Goal: Information Seeking & Learning: Learn about a topic

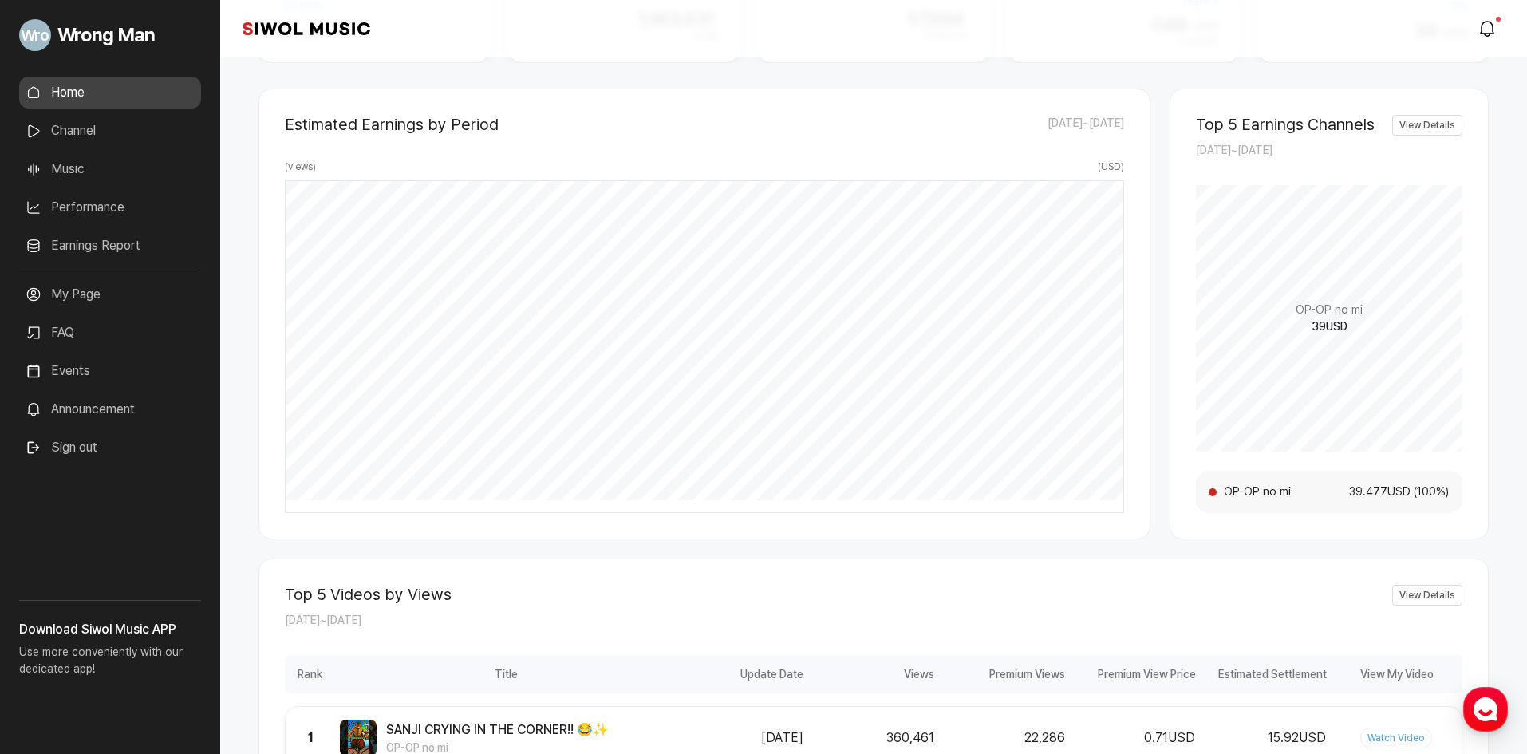
scroll to position [239, 0]
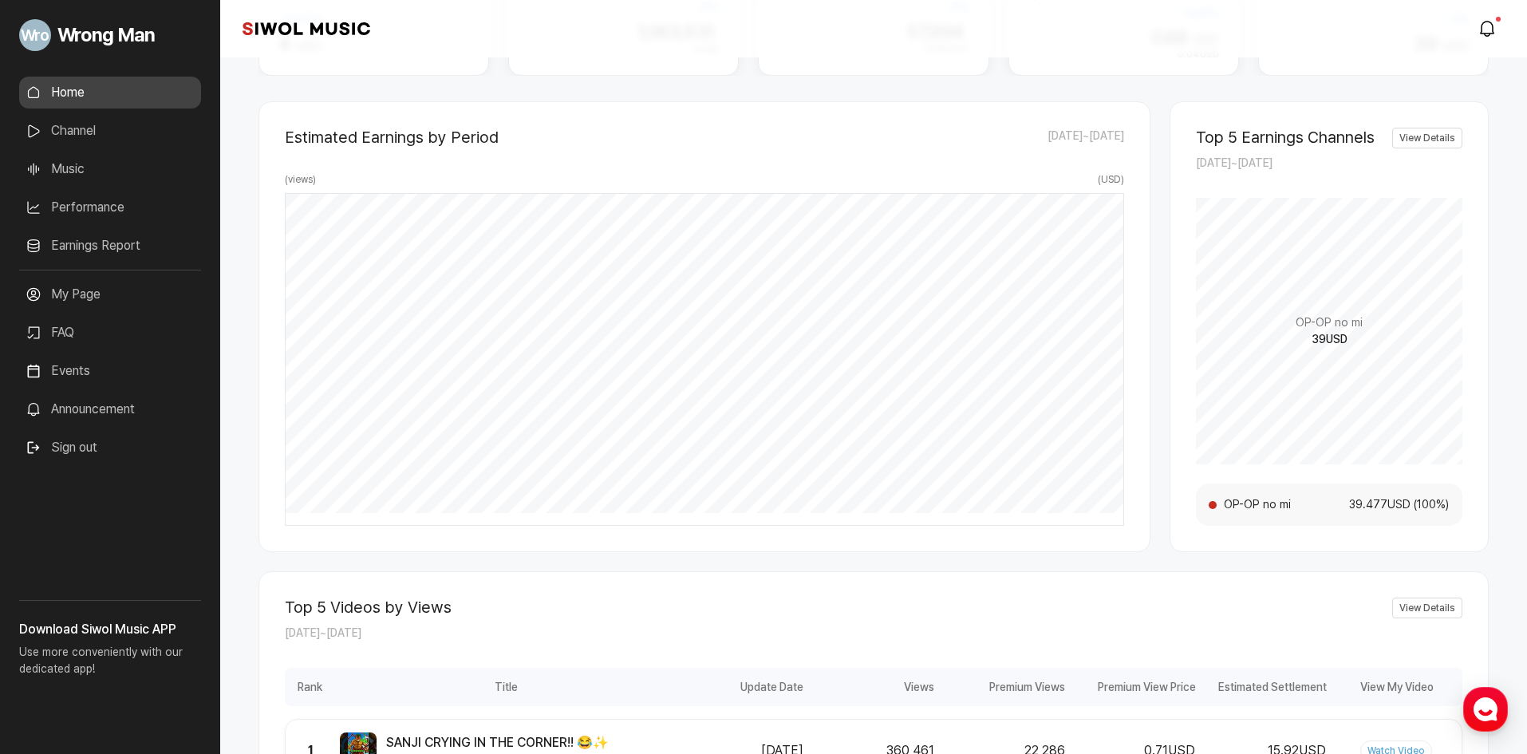
click at [1345, 339] on span "39 USD" at bounding box center [1329, 339] width 36 height 17
drag, startPoint x: 1355, startPoint y: 507, endPoint x: 1427, endPoint y: 473, distance: 79.6
click at [1444, 508] on li "OP-OP no mi 39.477 USD ( 100 %)" at bounding box center [1328, 504] width 241 height 17
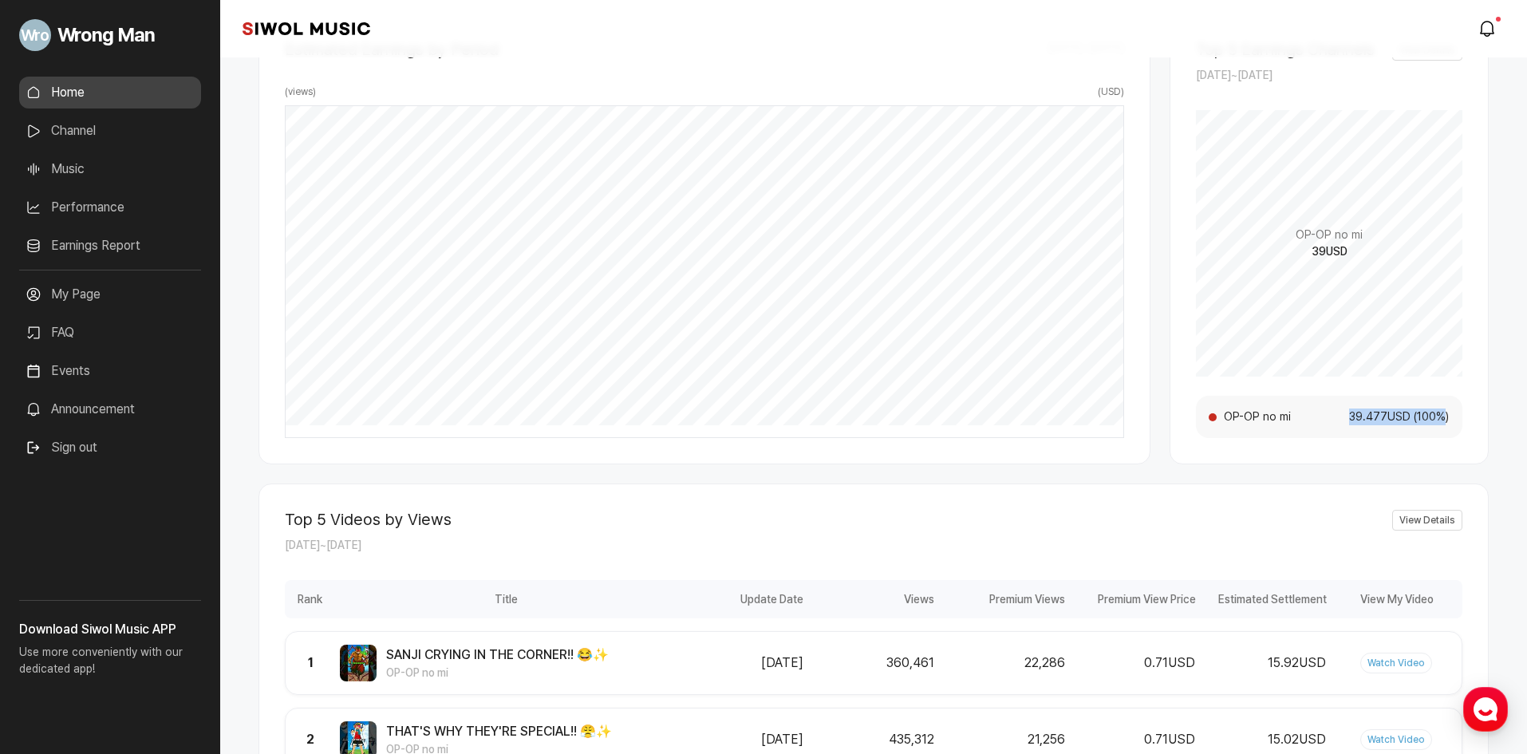
scroll to position [160, 0]
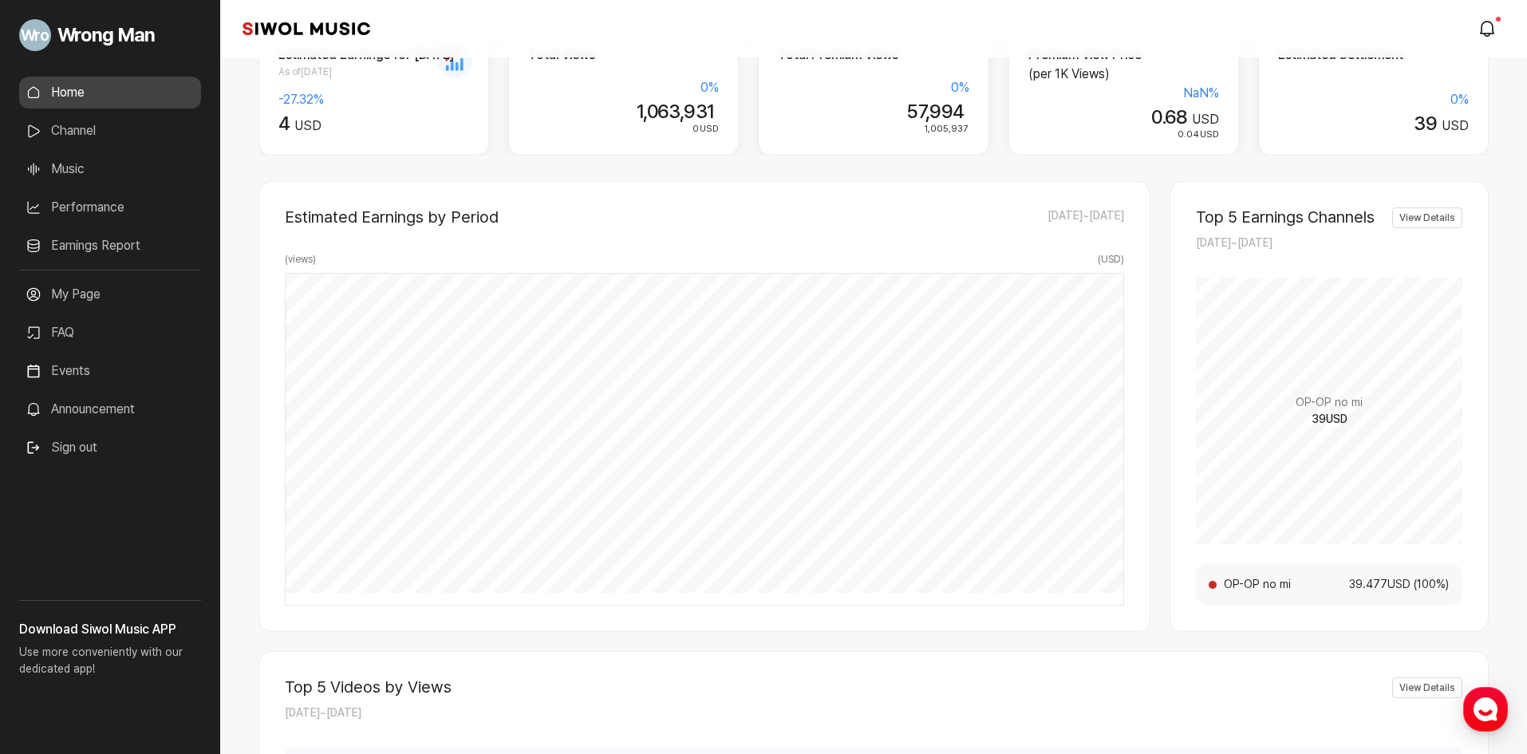
click at [1425, 400] on div "OP-OP no mi 39 USD" at bounding box center [1329, 411] width 266 height 266
drag, startPoint x: 1352, startPoint y: 589, endPoint x: 1531, endPoint y: 612, distance: 180.2
click at [1526, 594] on html "**********" at bounding box center [763, 217] width 1527 height 754
click at [1467, 551] on div "Top 5 Earnings Channels [DATE] ~ [DATE] View Details OP-OP no mi 39 USD OP-OP n…" at bounding box center [1328, 406] width 319 height 451
click at [1446, 590] on span "( 100 %)" at bounding box center [1430, 584] width 38 height 17
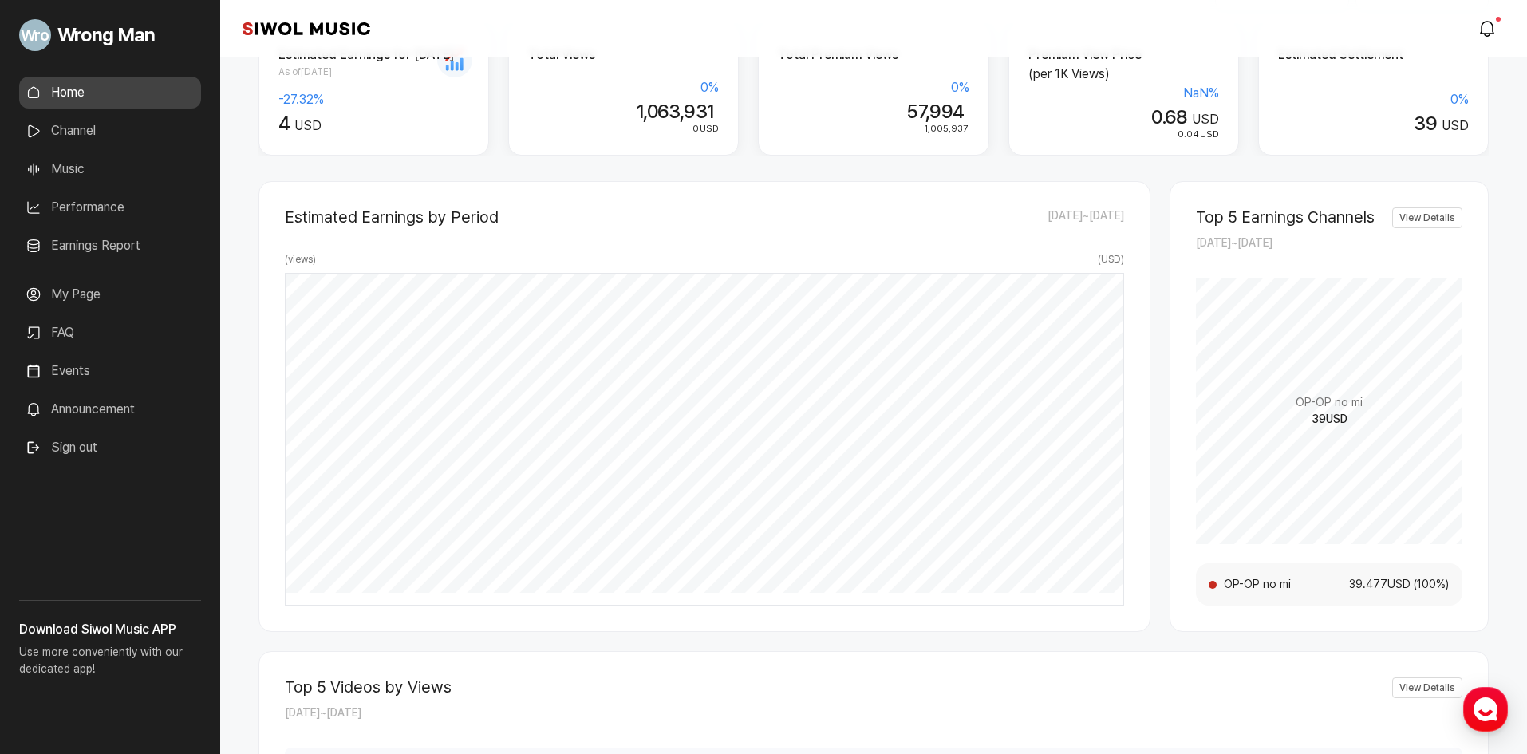
click at [1421, 590] on span "( 100 %)" at bounding box center [1430, 584] width 38 height 17
click at [1406, 585] on span "39.477 USD" at bounding box center [1373, 584] width 76 height 17
drag, startPoint x: 1410, startPoint y: 583, endPoint x: 1315, endPoint y: 589, distance: 95.1
click at [1315, 589] on li "OP-OP no mi 39.477 USD ( 100 %)" at bounding box center [1328, 584] width 241 height 17
click at [1322, 579] on span "OP-OP no mi" at bounding box center [1279, 584] width 112 height 17
